Goal: Information Seeking & Learning: Learn about a topic

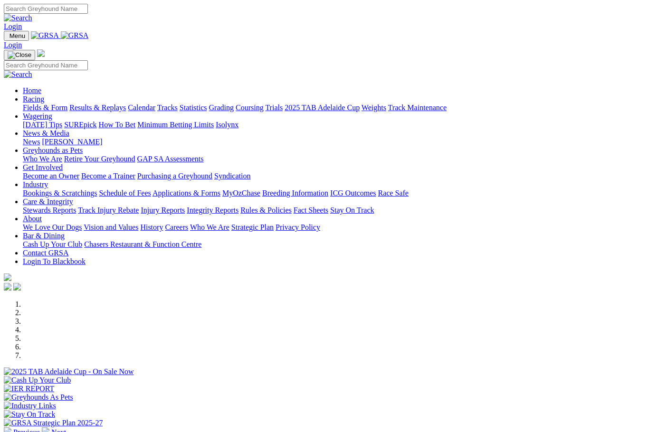
scroll to position [82, 0]
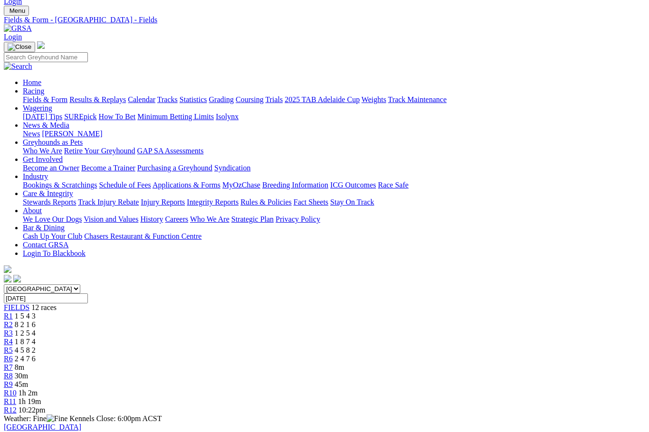
scroll to position [33, 0]
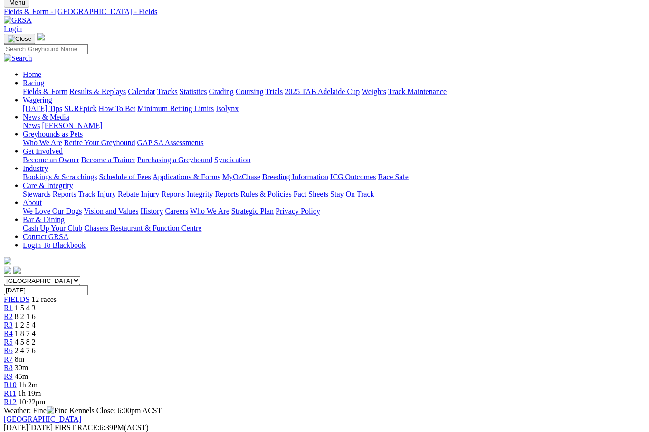
click at [13, 304] on link "R1" at bounding box center [8, 308] width 9 height 8
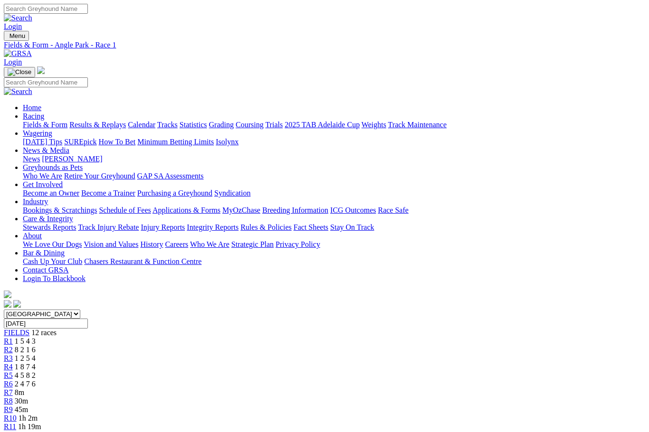
click at [13, 346] on span "R2" at bounding box center [8, 350] width 9 height 8
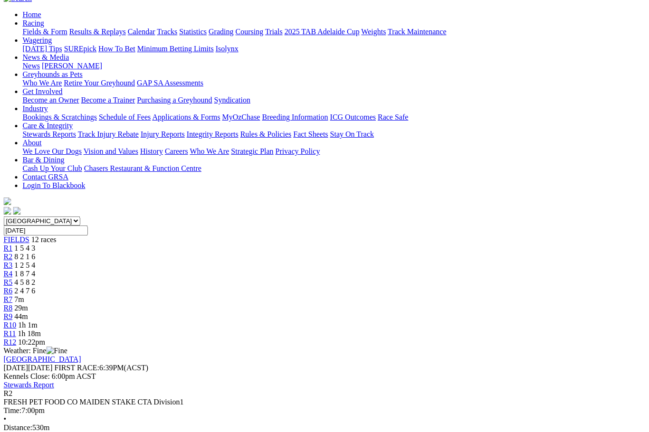
scroll to position [93, 14]
click at [13, 261] on span "R3" at bounding box center [8, 265] width 9 height 8
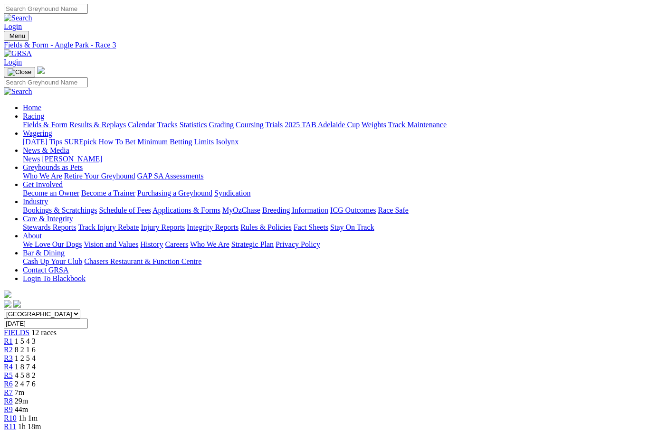
click at [13, 363] on span "R4" at bounding box center [8, 367] width 9 height 8
click at [13, 371] on span "R5" at bounding box center [8, 375] width 9 height 8
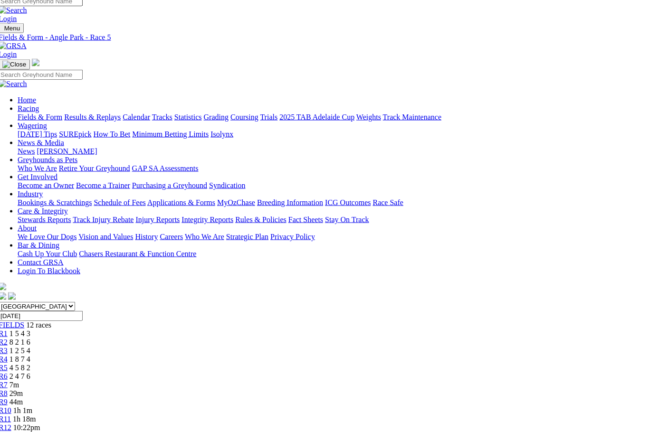
scroll to position [0, 5]
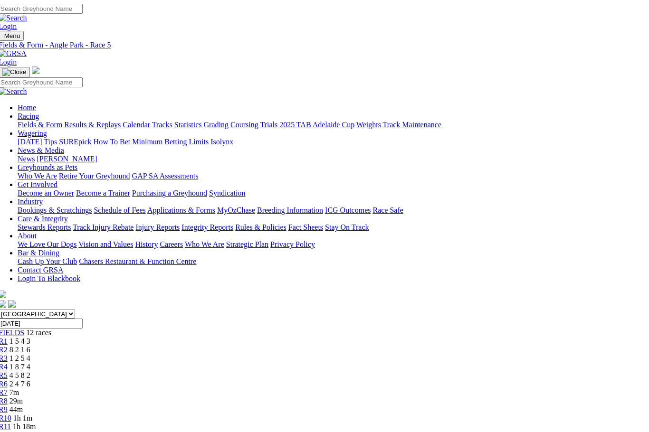
click at [8, 380] on span "R6" at bounding box center [3, 384] width 9 height 8
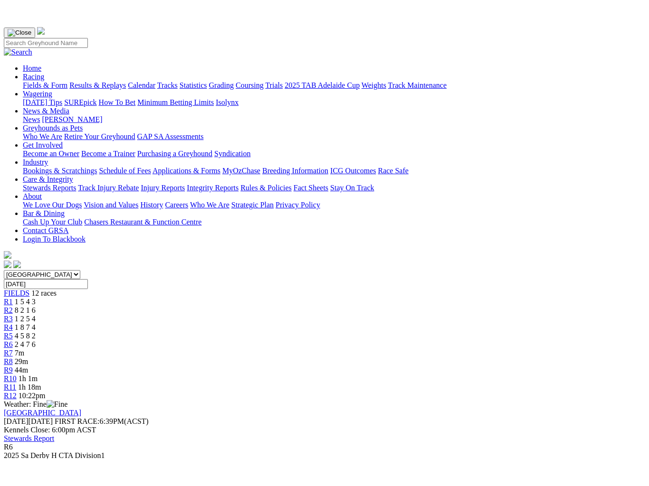
scroll to position [68, 0]
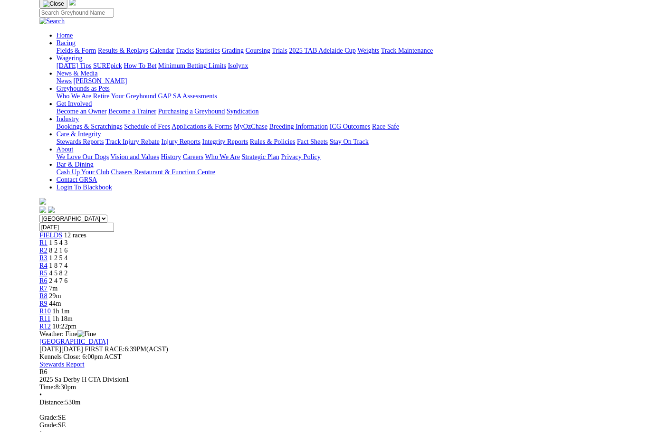
scroll to position [0, 0]
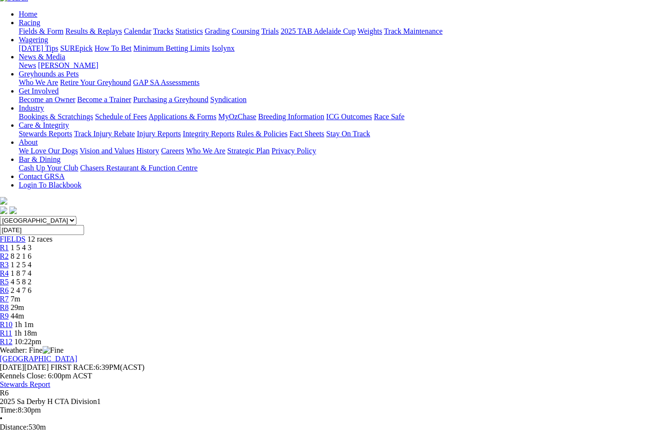
scroll to position [94, 5]
click at [30, 278] on span "4 5 8 2" at bounding box center [19, 282] width 21 height 8
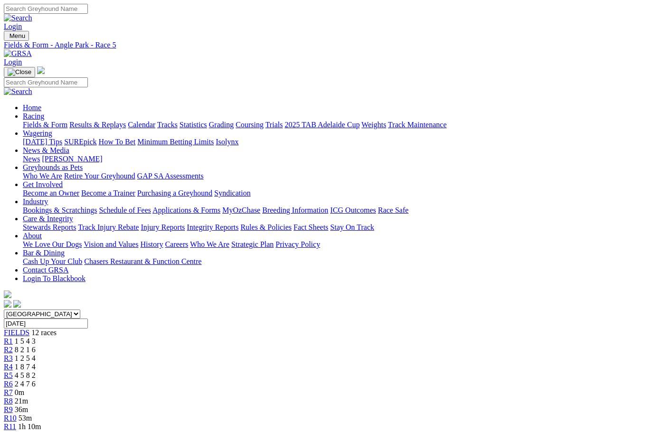
click at [13, 380] on span "R6" at bounding box center [8, 384] width 9 height 8
click at [13, 354] on span "R3" at bounding box center [8, 358] width 9 height 8
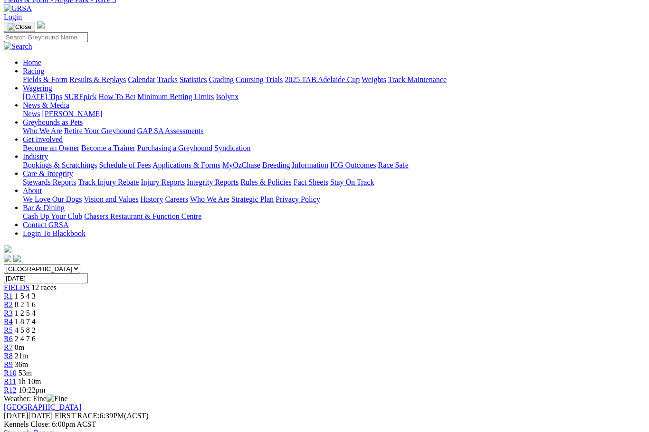
scroll to position [46, 0]
click at [36, 317] on span "1 8 7 4" at bounding box center [25, 321] width 21 height 8
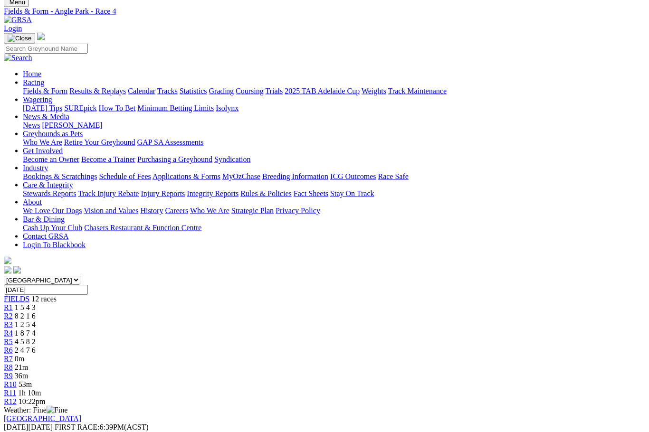
scroll to position [34, 0]
click at [36, 337] on span "4 5 8 2" at bounding box center [25, 341] width 21 height 8
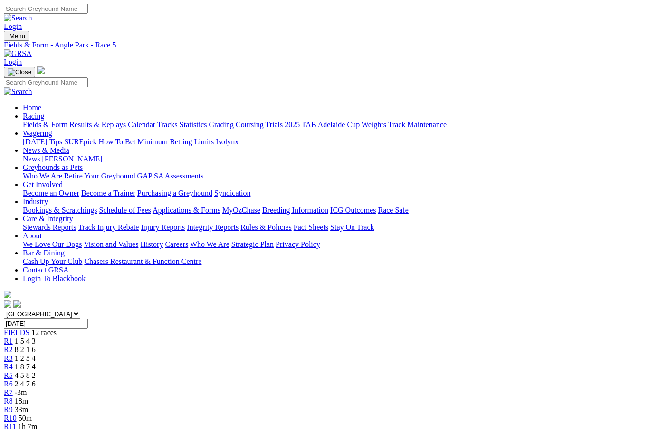
click at [13, 380] on span "R6" at bounding box center [8, 384] width 9 height 8
click at [27, 389] on span "-3m" at bounding box center [21, 393] width 12 height 8
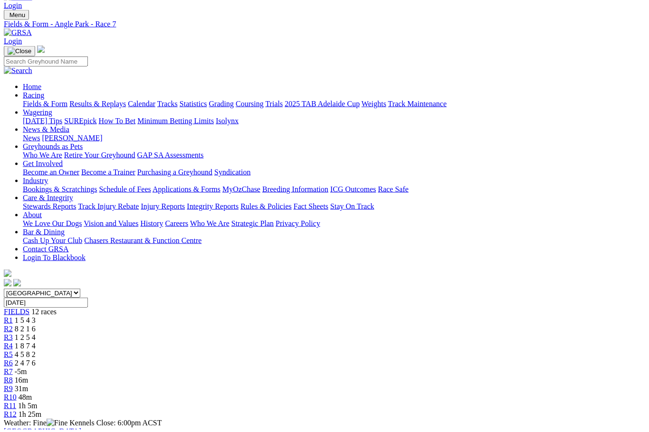
scroll to position [21, 0]
click at [13, 359] on span "R6" at bounding box center [8, 363] width 9 height 8
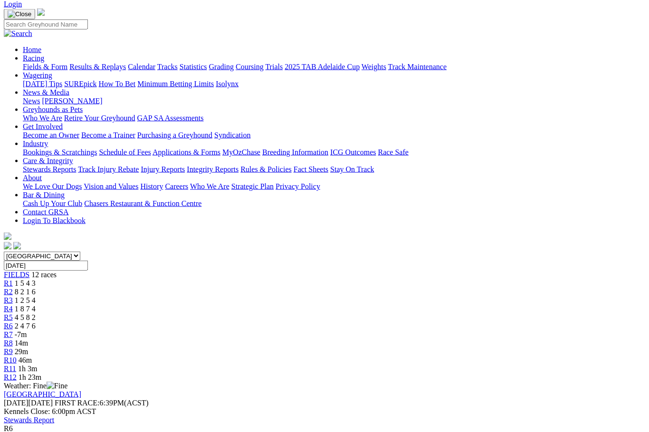
scroll to position [54, 0]
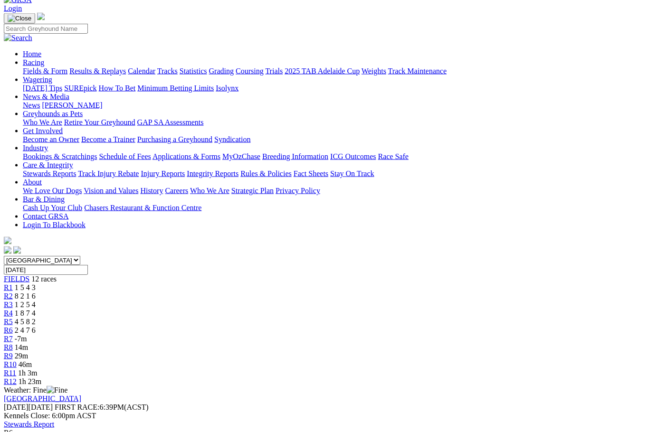
click at [13, 335] on span "R7" at bounding box center [8, 339] width 9 height 8
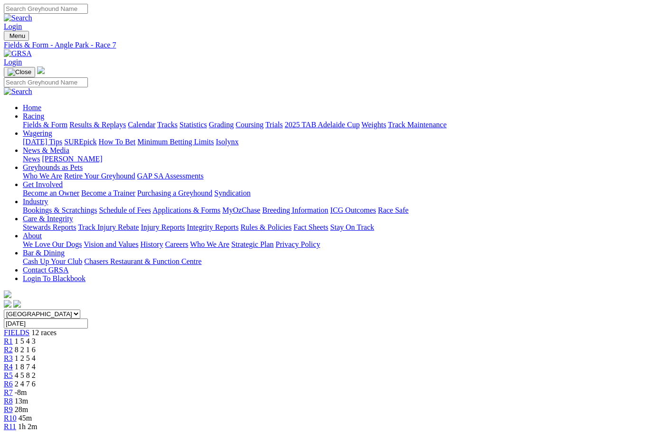
click at [13, 363] on link "R4" at bounding box center [8, 367] width 9 height 8
click at [36, 380] on span "2 4 7 6" at bounding box center [25, 384] width 21 height 8
click at [36, 371] on span "4 5 8 2" at bounding box center [25, 375] width 21 height 8
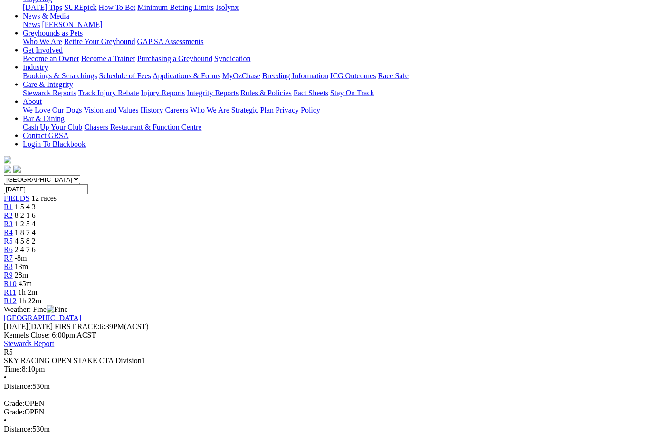
scroll to position [135, 0]
click at [36, 228] on span "1 8 7 4" at bounding box center [25, 232] width 21 height 8
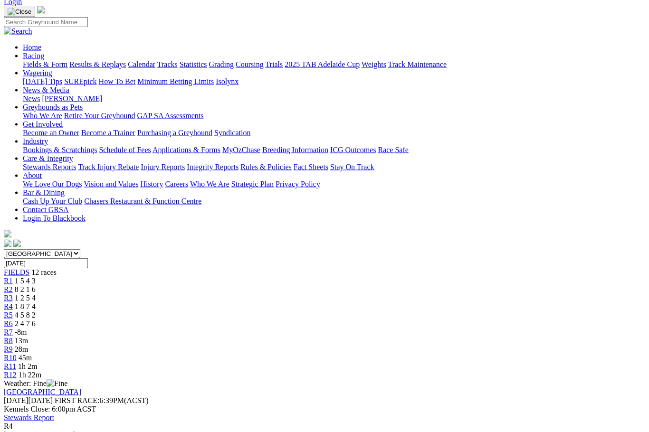
scroll to position [39, 0]
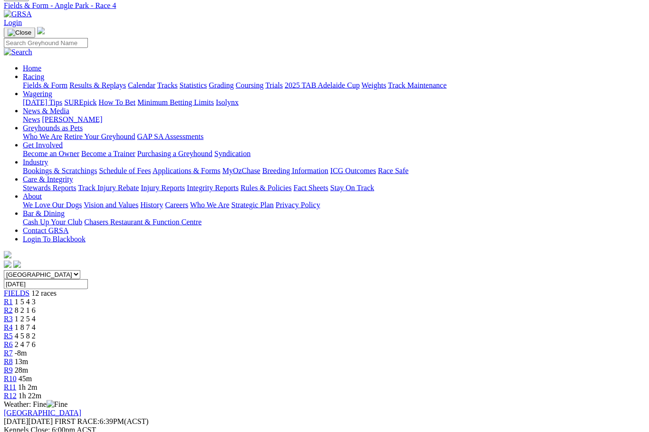
click at [13, 332] on span "R5" at bounding box center [8, 336] width 9 height 8
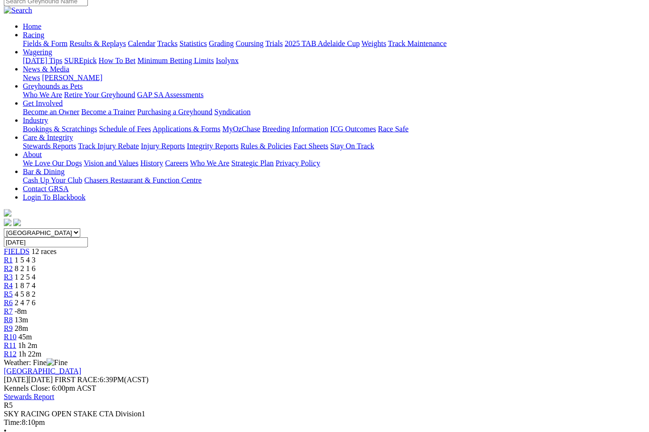
scroll to position [83, 0]
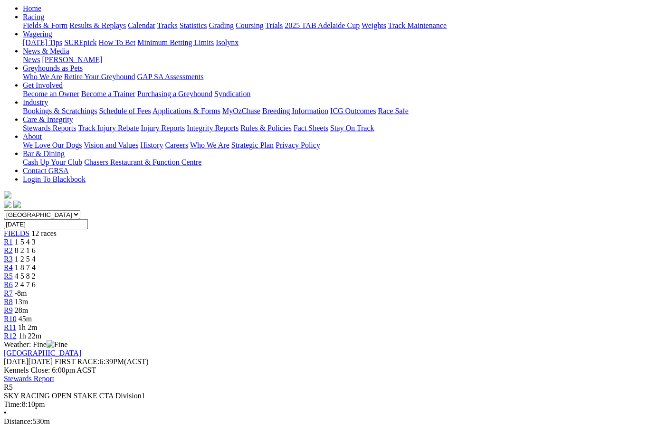
click at [13, 264] on span "R4" at bounding box center [8, 268] width 9 height 8
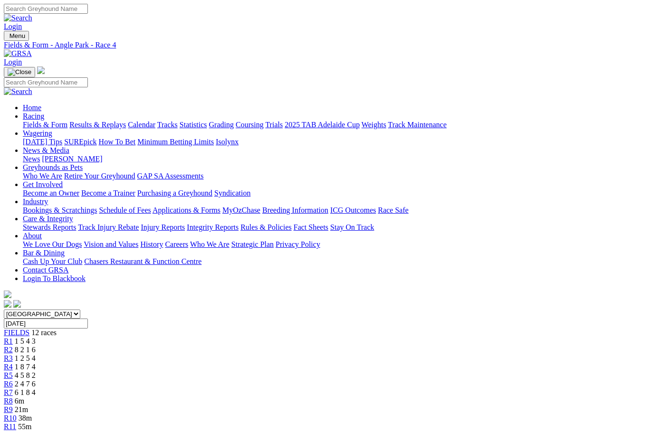
click at [13, 371] on span "R5" at bounding box center [8, 375] width 9 height 8
click at [13, 380] on span "R6" at bounding box center [8, 384] width 9 height 8
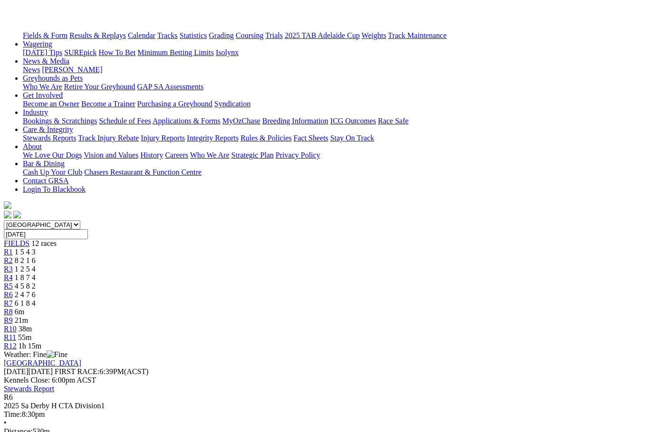
scroll to position [61, 0]
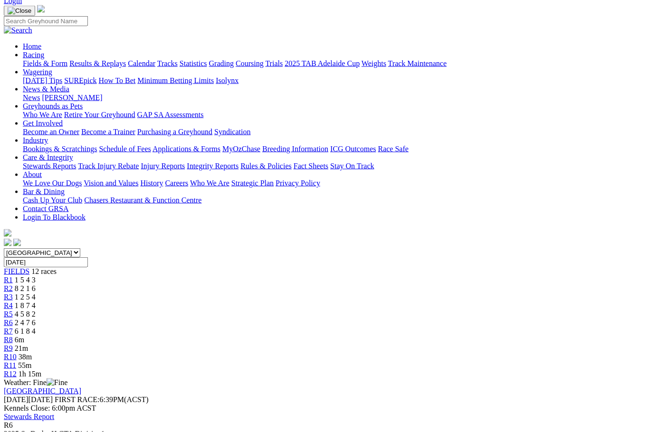
click at [13, 327] on link "R7" at bounding box center [8, 331] width 9 height 8
click at [13, 327] on span "R7" at bounding box center [8, 331] width 9 height 8
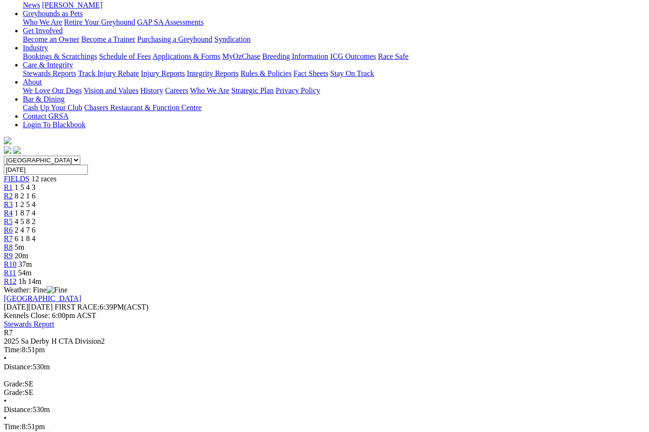
scroll to position [156, 0]
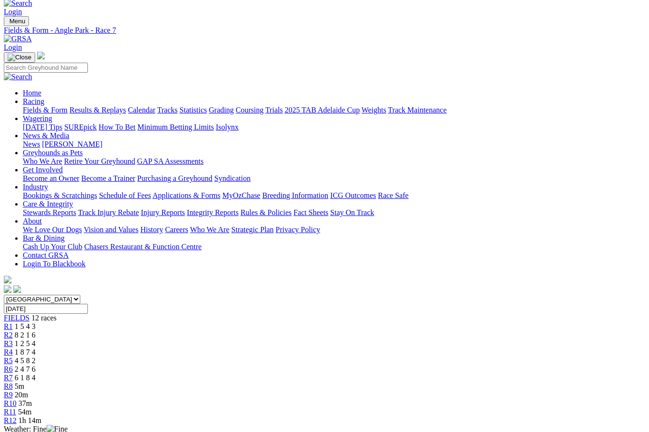
scroll to position [0, 0]
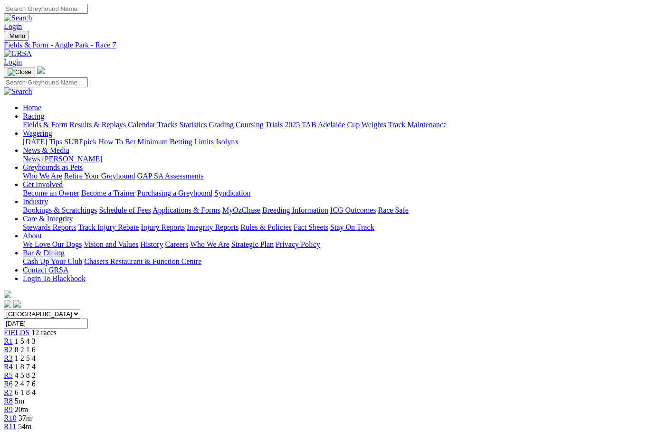
click at [13, 397] on span "R8" at bounding box center [8, 401] width 9 height 8
click at [13, 389] on span "R7" at bounding box center [8, 393] width 9 height 8
click at [13, 397] on span "R8" at bounding box center [8, 401] width 9 height 8
click at [36, 389] on span "6 1 8 4" at bounding box center [25, 393] width 21 height 8
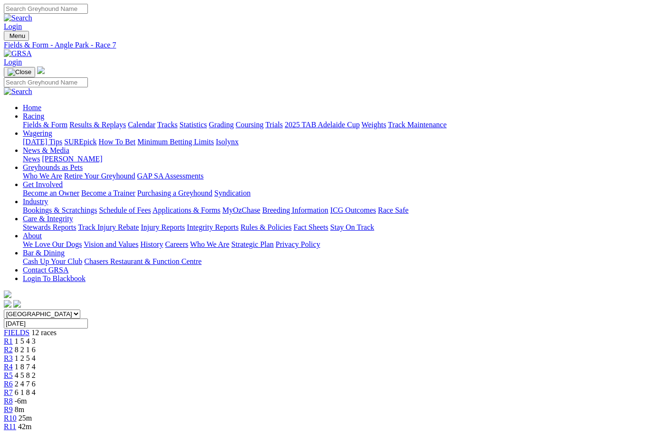
click at [36, 380] on span "2 4 7 6" at bounding box center [25, 384] width 21 height 8
click at [13, 354] on span "R3" at bounding box center [8, 358] width 9 height 8
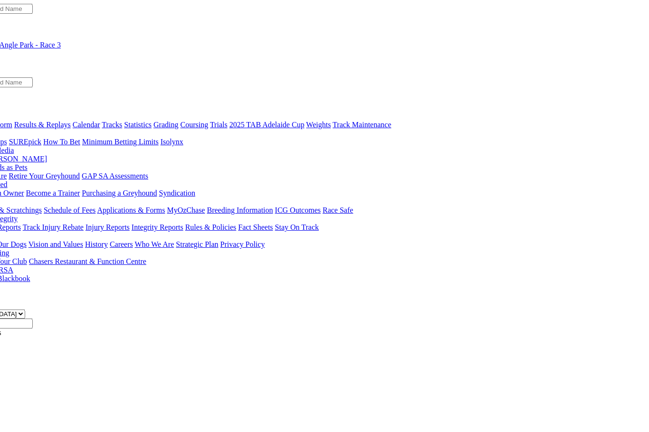
scroll to position [0, 56]
click at [304, 121] on link "2025 TAB Adelaide Cup" at bounding box center [266, 125] width 75 height 8
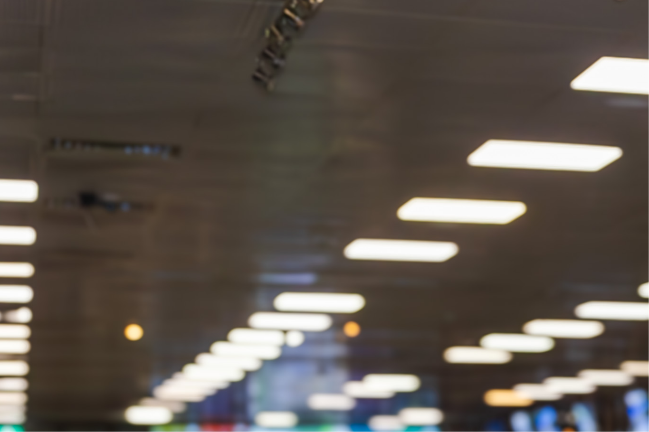
scroll to position [1148, 5]
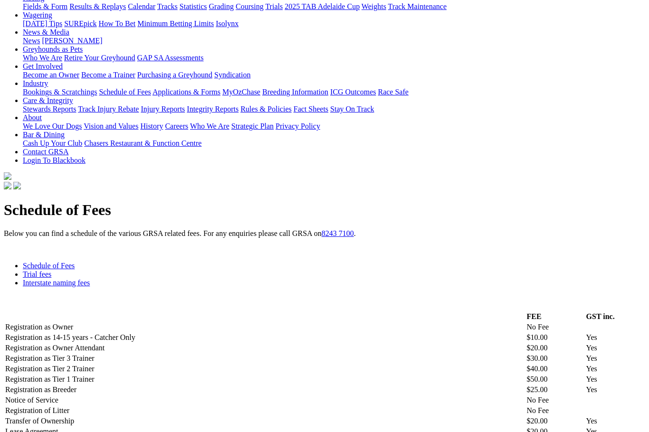
scroll to position [118, 0]
click at [51, 271] on link "Trial fees" at bounding box center [37, 275] width 28 height 8
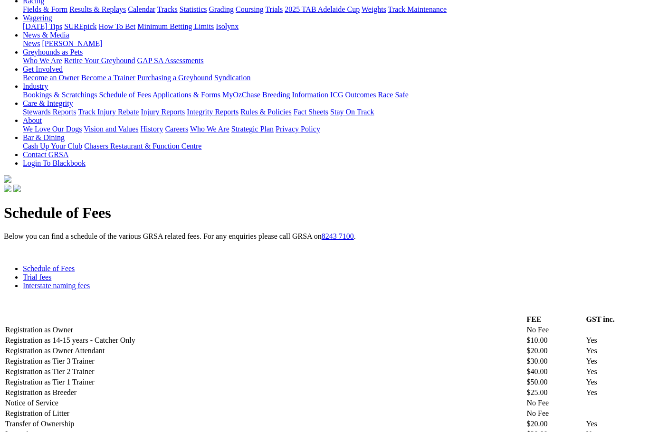
scroll to position [115, 0]
click at [90, 282] on link "Interstate naming fees" at bounding box center [56, 286] width 67 height 8
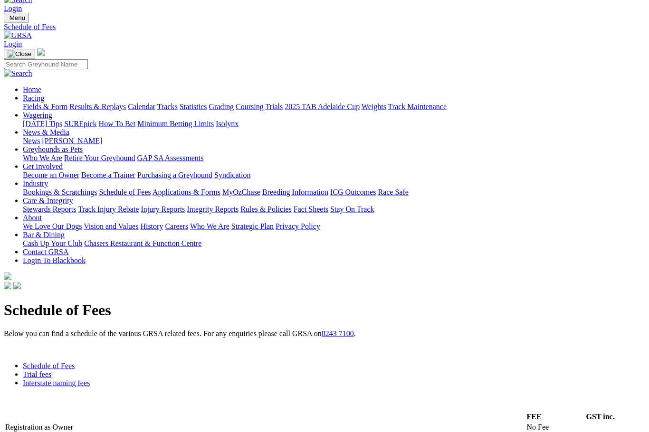
scroll to position [0, 0]
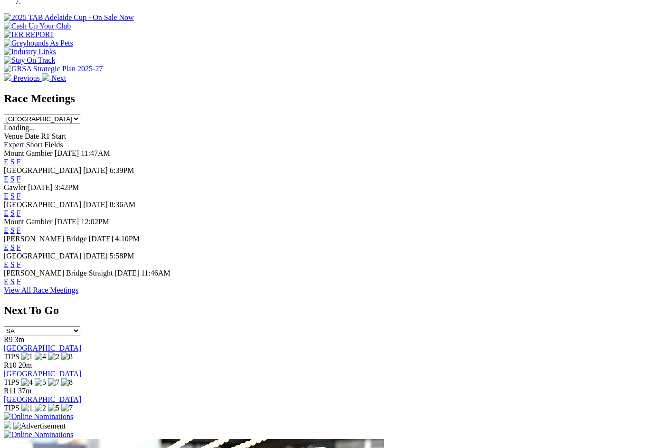
scroll to position [350, 0]
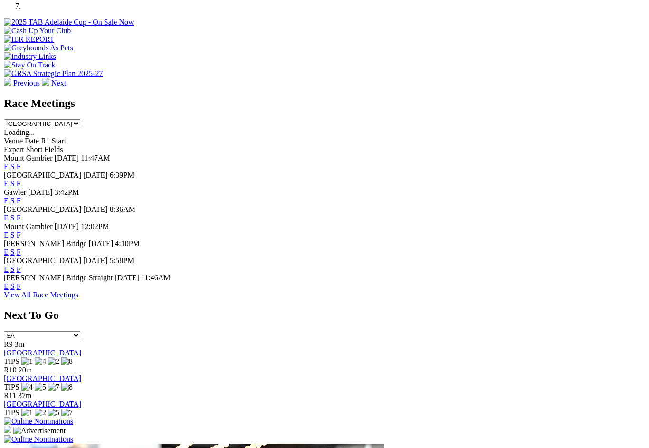
click at [21, 270] on link "F" at bounding box center [19, 269] width 4 height 8
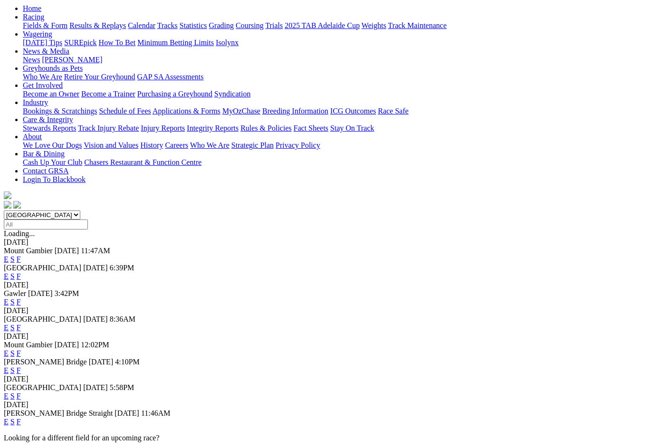
scroll to position [99, 0]
click at [15, 273] on link "S" at bounding box center [12, 277] width 4 height 8
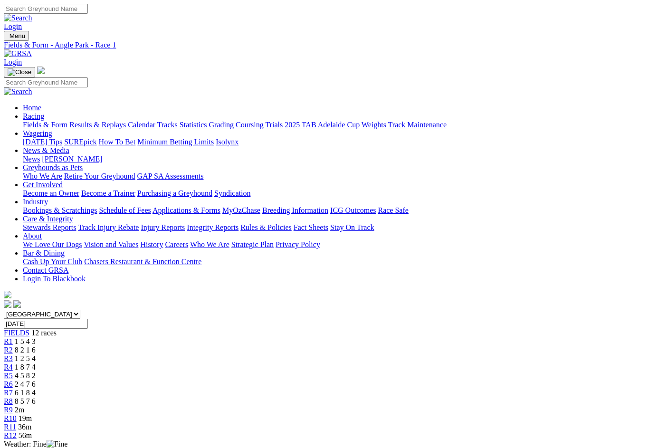
click at [13, 397] on span "R8" at bounding box center [8, 401] width 9 height 8
click at [13, 389] on span "R7" at bounding box center [8, 393] width 9 height 8
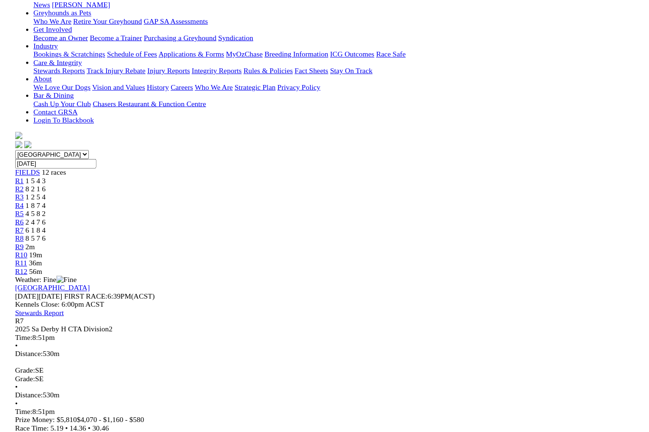
scroll to position [156, 0]
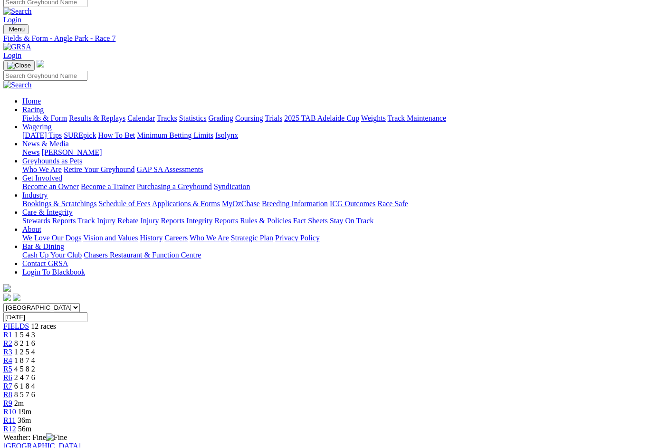
scroll to position [7, 0]
click at [12, 390] on span "R8" at bounding box center [7, 394] width 9 height 8
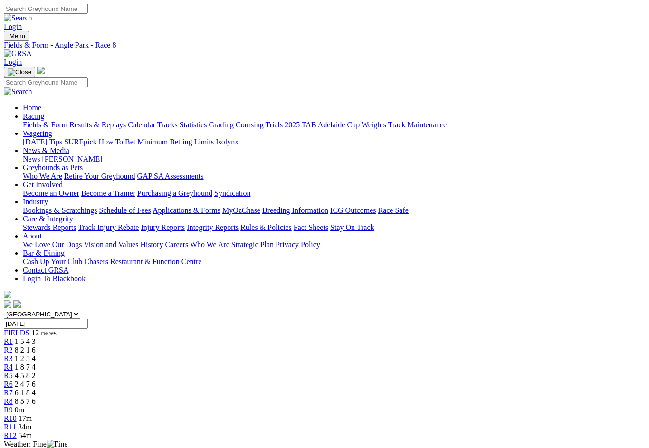
click at [13, 389] on span "R7" at bounding box center [8, 393] width 9 height 8
click at [13, 397] on link "R8" at bounding box center [8, 401] width 9 height 8
click at [88, 319] on input "[DATE]" at bounding box center [46, 324] width 84 height 10
type input "[DATE]"
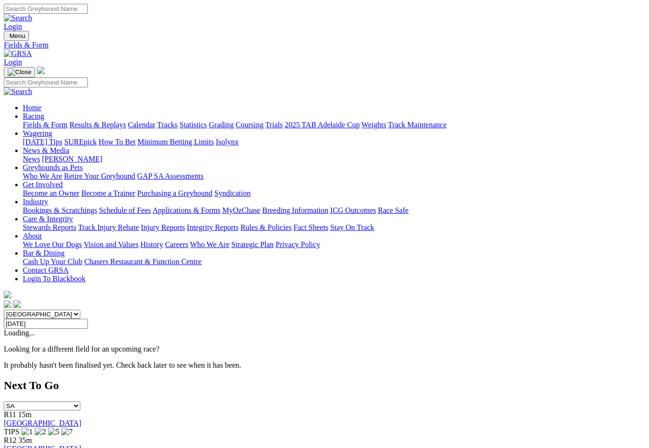
click at [88, 319] on input "Thursday, 18 Sep 2025" at bounding box center [46, 324] width 84 height 10
type input "Today, 11 Sep 2025"
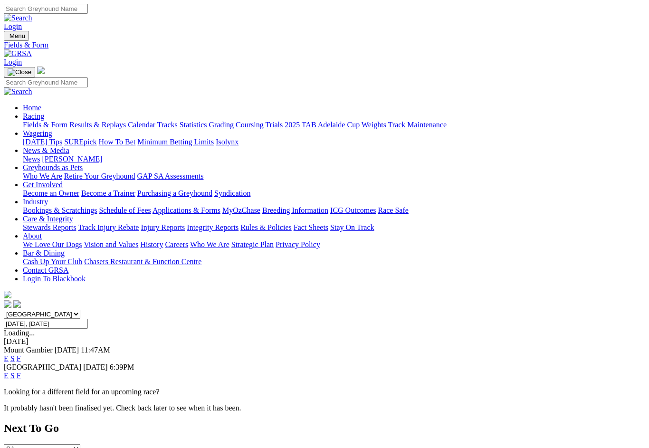
click at [9, 371] on link "E" at bounding box center [6, 375] width 5 height 8
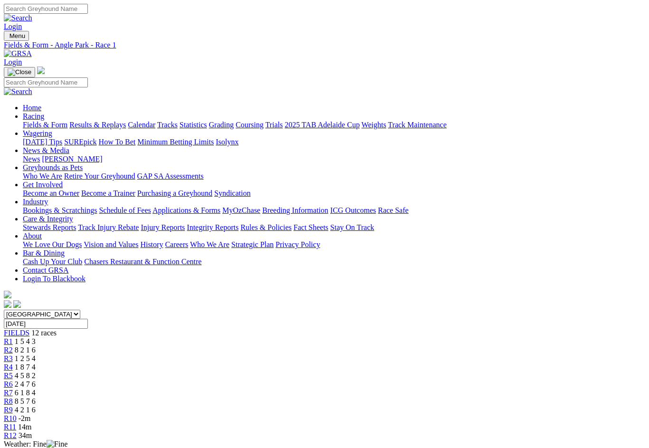
click at [13, 380] on span "R6" at bounding box center [8, 384] width 9 height 8
click at [36, 389] on span "6 1 8 4" at bounding box center [25, 393] width 21 height 8
click at [13, 397] on span "R8" at bounding box center [8, 401] width 9 height 8
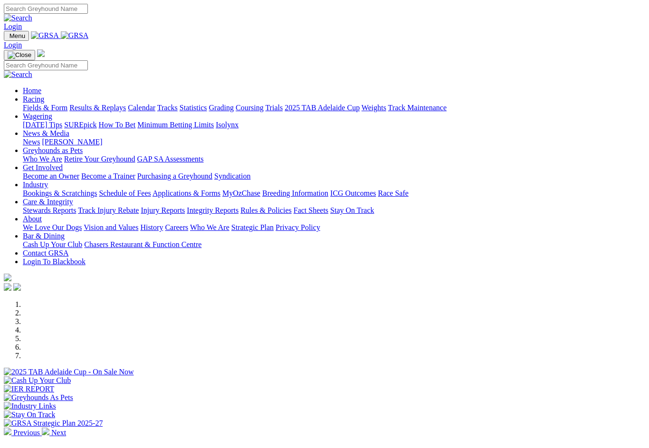
scroll to position [209, 0]
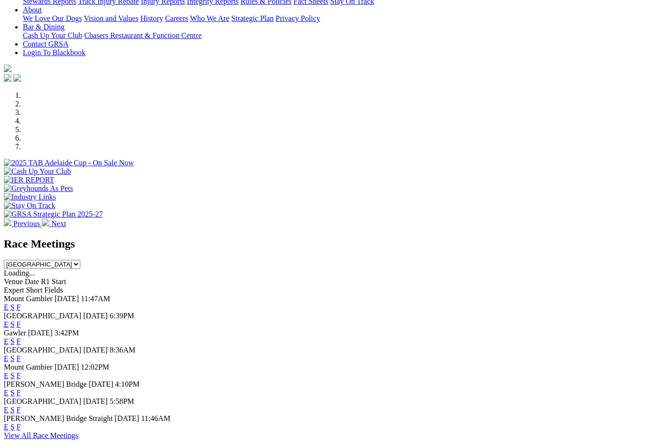
click at [21, 320] on link "F" at bounding box center [19, 324] width 4 height 8
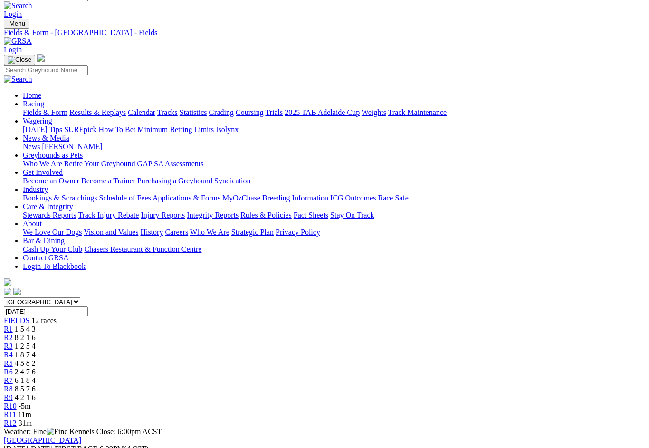
scroll to position [12, 0]
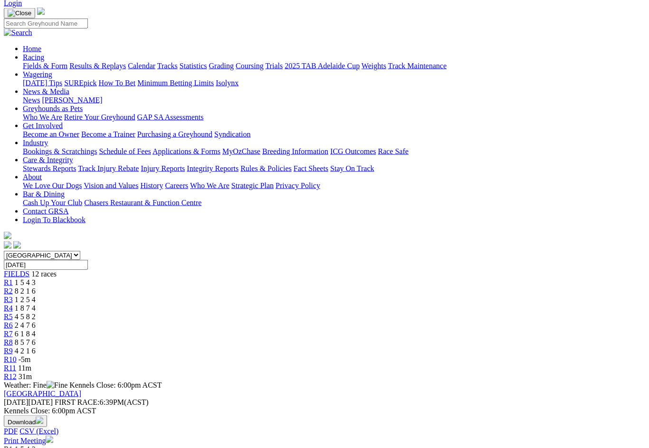
scroll to position [59, 0]
click at [13, 321] on span "R6" at bounding box center [8, 325] width 9 height 8
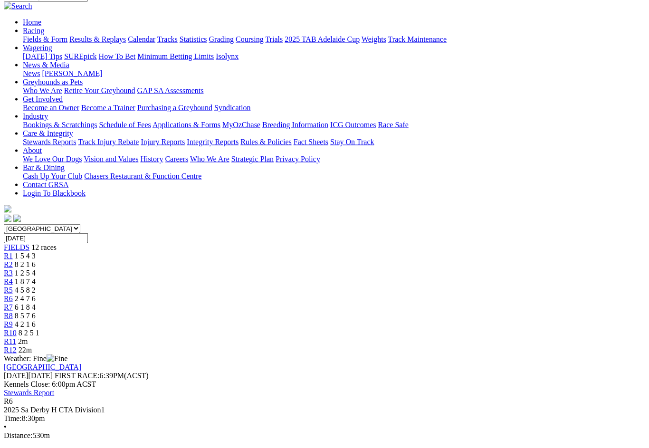
scroll to position [86, 0]
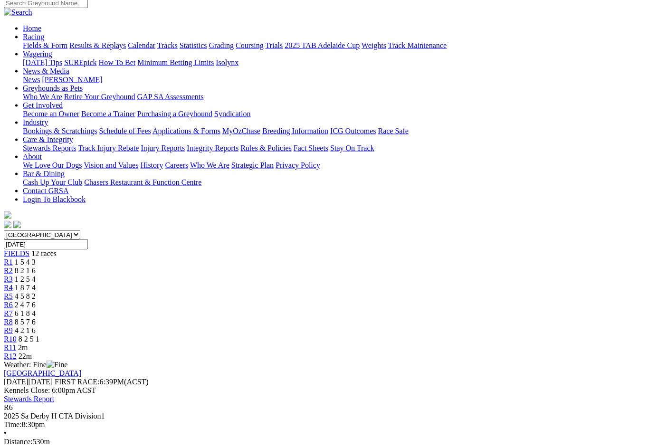
scroll to position [80, 0]
